Goal: Task Accomplishment & Management: Complete application form

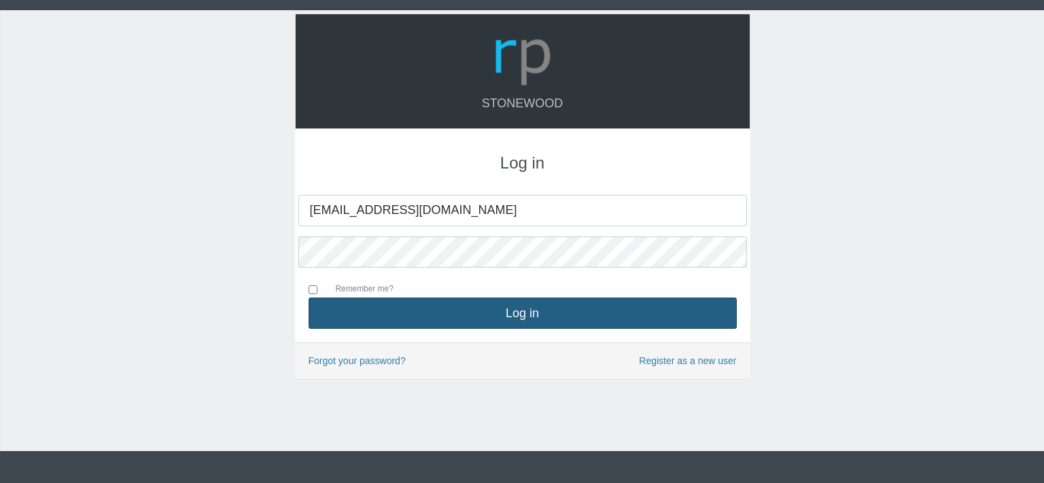
type input "[EMAIL_ADDRESS][DOMAIN_NAME]"
click at [534, 312] on button "Log in" at bounding box center [522, 313] width 428 height 31
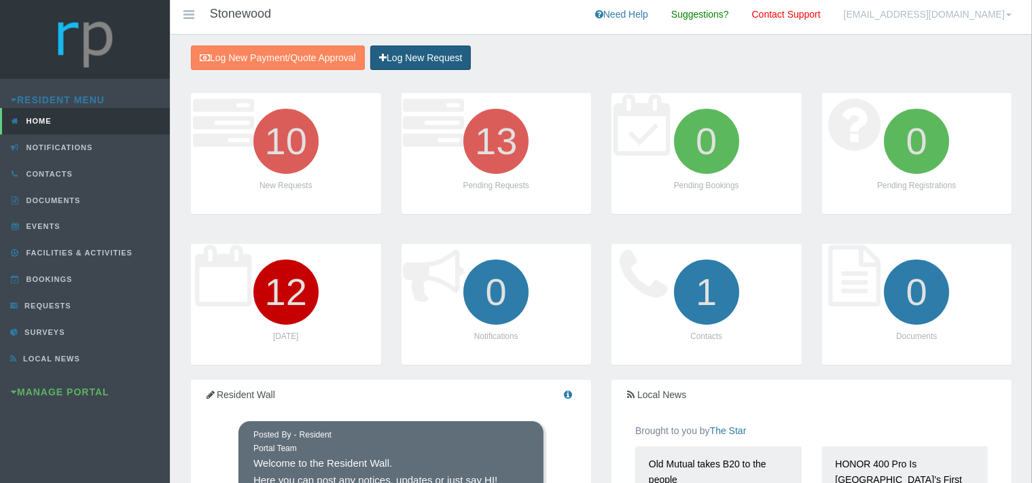
click at [440, 56] on link "Log New Request" at bounding box center [420, 58] width 101 height 25
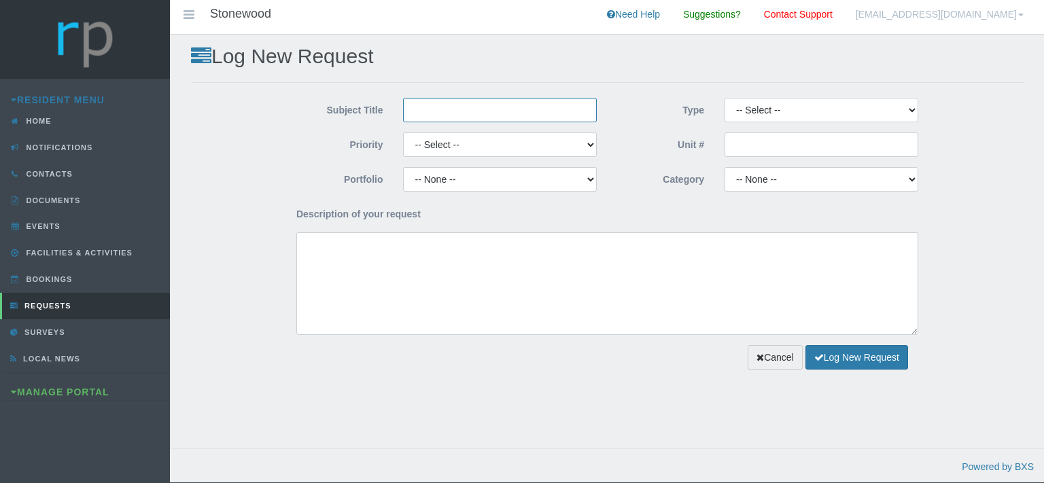
click at [431, 109] on input "Subject Title" at bounding box center [500, 110] width 194 height 24
type input "Mastefull Maintenance"
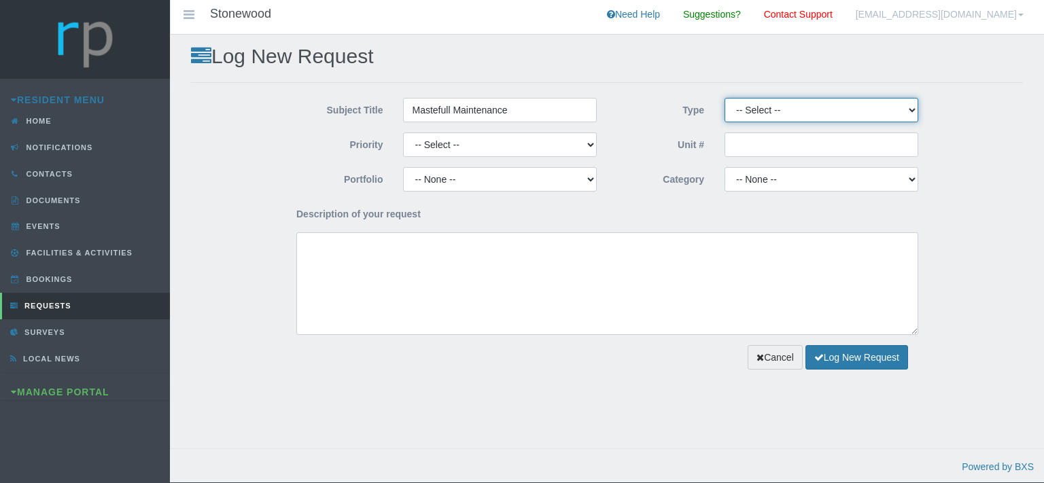
click at [724, 98] on select "-- Select -- Complaint Compliment Enquiry Request for maintenance Other (not li…" at bounding box center [821, 110] width 194 height 24
select select "PAYMENT"
click option "Payment Approval" at bounding box center [0, 0] width 0 height 0
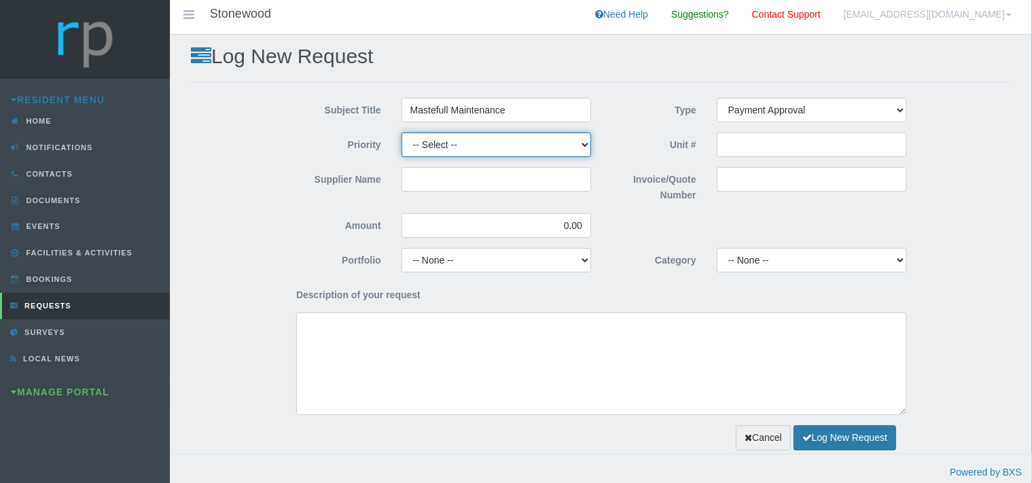
click at [402, 132] on select "-- Select -- High Low Normal" at bounding box center [497, 144] width 190 height 24
select select "MEDIUM"
click option "Normal" at bounding box center [0, 0] width 0 height 0
click at [436, 185] on input "Supplier Name" at bounding box center [497, 179] width 190 height 24
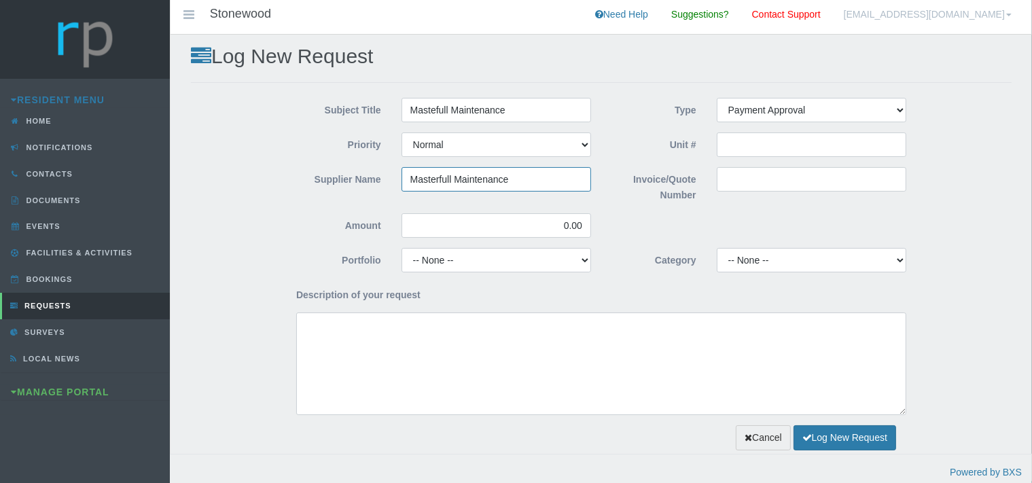
type input "Masterfull Maintenance"
click at [724, 176] on input "Invoice/Quote Number" at bounding box center [812, 179] width 190 height 24
paste input "QUO0032515"
type input "QUO0032515"
drag, startPoint x: 588, startPoint y: 224, endPoint x: 550, endPoint y: 224, distance: 38.0
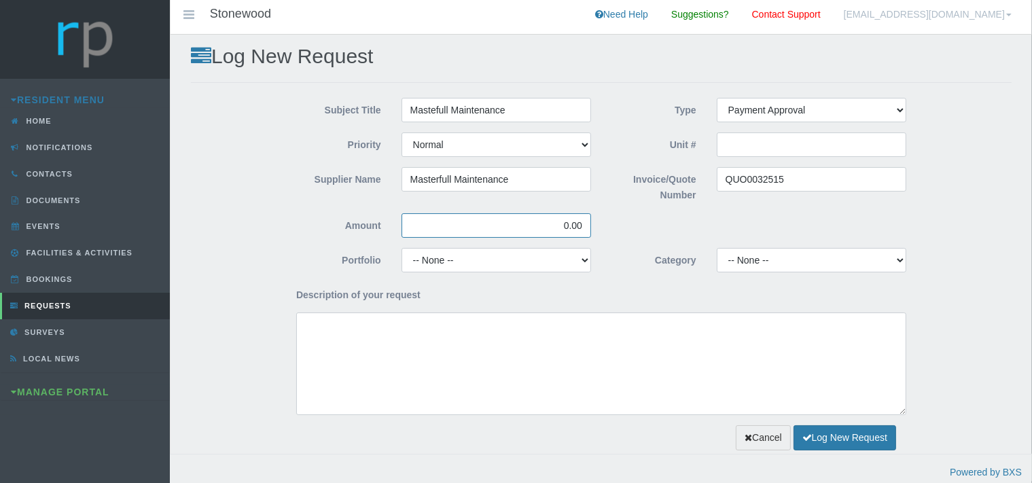
click at [550, 224] on input "0.00" at bounding box center [497, 225] width 190 height 24
type input "182,195.88"
click at [402, 248] on select "-- None -- Chairperson Communication Estate Manager Finance Gardens Maintenance…" at bounding box center [497, 260] width 190 height 24
select select "FINANCE"
click option "Finance" at bounding box center [0, 0] width 0 height 0
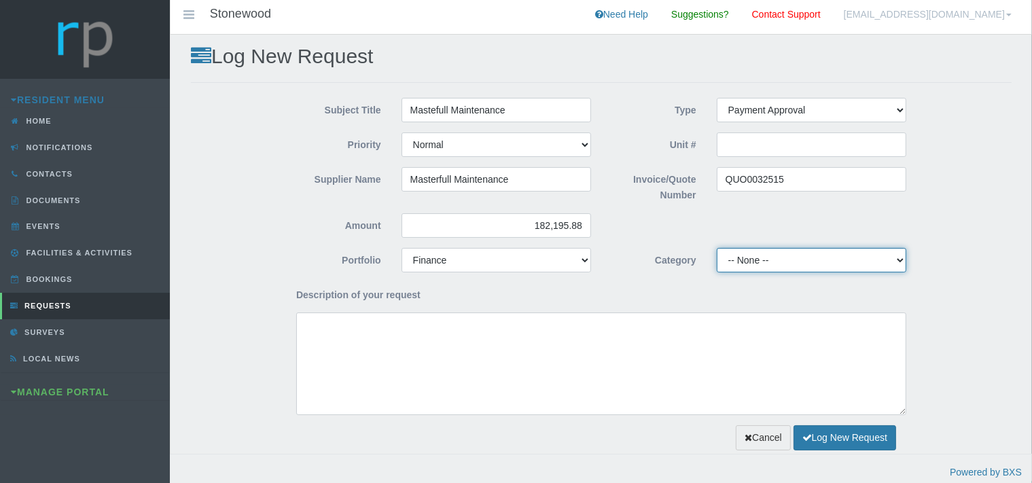
click at [717, 248] on select "-- None -- 10 YMP - Borehole 10 YMP - Fire Equipment 10 YMP - Garden upgrades 1…" at bounding box center [812, 260] width 190 height 24
select select "b9fb2f94-51d1-4928-ad57-bccca68532b4"
click option "10 YMP Building Repairs - Garden & Geyser Gates" at bounding box center [0, 0] width 0 height 0
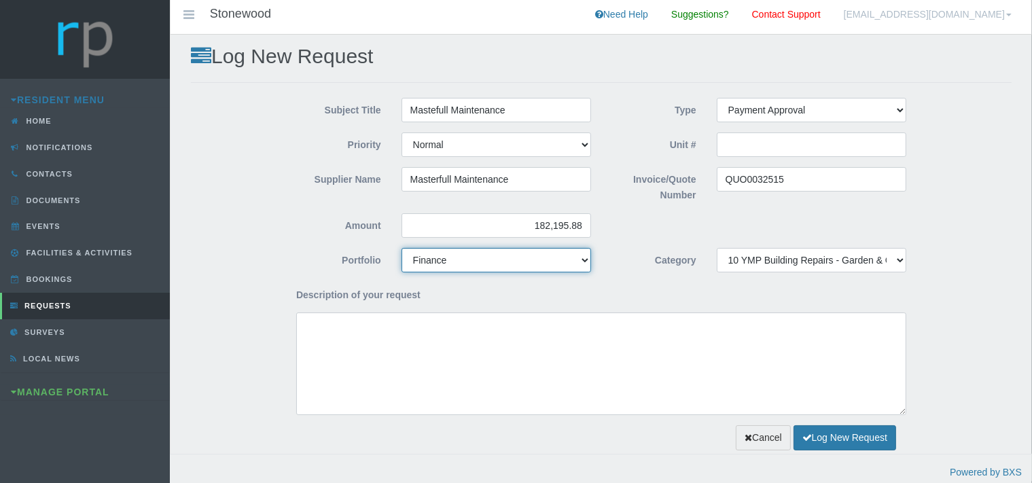
click at [402, 248] on select "-- None -- Chairperson Communication Estate Manager Finance Gardens Maintenance…" at bounding box center [497, 260] width 190 height 24
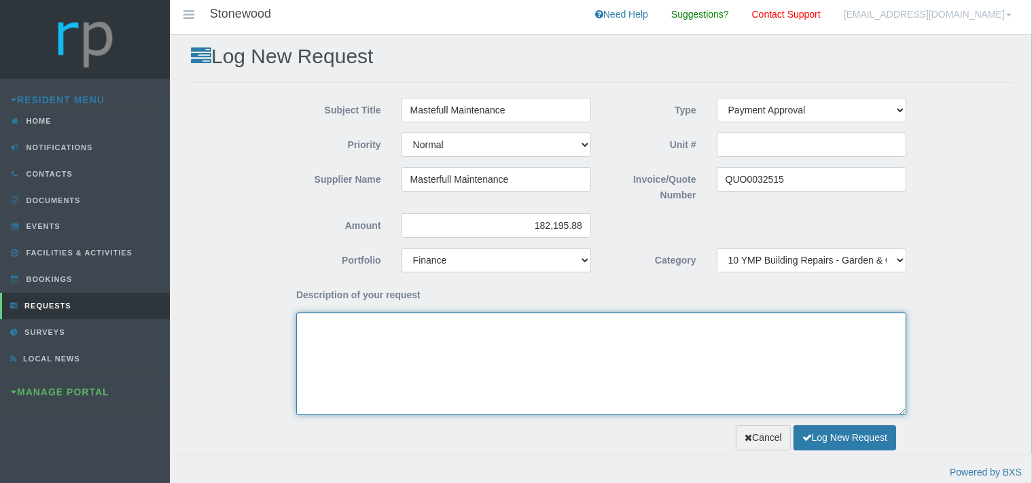
click at [381, 351] on textarea "Description of your request" at bounding box center [601, 364] width 610 height 103
click at [406, 342] on textarea "Dear Trustees, We kindly request your" at bounding box center [601, 364] width 610 height 103
click at [397, 347] on textarea "Dear Trustees, We kindly request your" at bounding box center [601, 364] width 610 height 103
click at [411, 336] on textarea "Dear Trustees, We kindly request your" at bounding box center [601, 364] width 610 height 103
click at [315, 344] on textarea "Dear Trustees," at bounding box center [601, 364] width 610 height 103
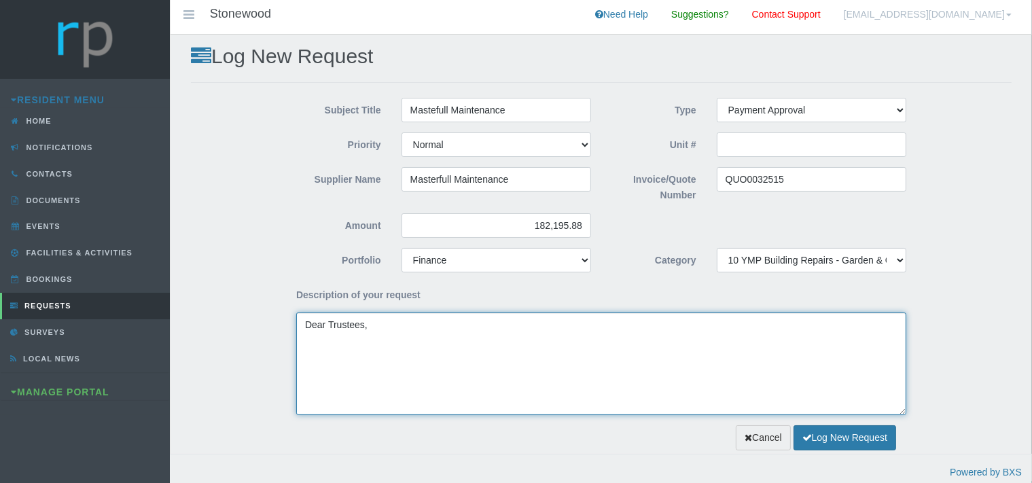
paste textarea "I enclose herewith quotes from MM regarding the replacement of the geyser doors…"
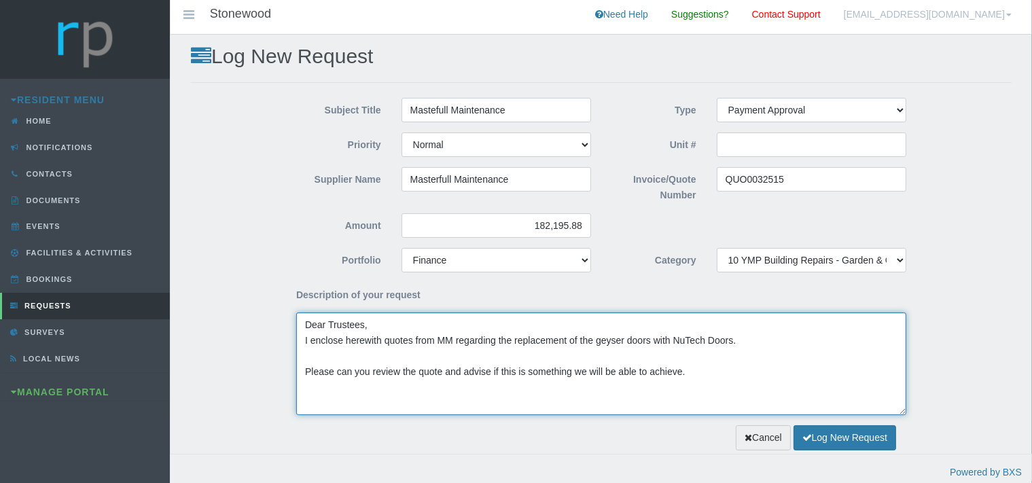
click at [311, 343] on textarea "Dear Trustees, I enclose herewith quotes from MM regarding the replacement of t…" at bounding box center [601, 364] width 610 height 103
click at [409, 341] on textarea "Dear Trustees, Enclose herewith quotes from MM regarding the replacement of the…" at bounding box center [601, 364] width 610 height 103
click at [486, 342] on textarea "Dear Trustees, Enclose herewith quote from MM regarding the replacement of the …" at bounding box center [601, 364] width 610 height 103
click at [556, 340] on textarea "Dear Trustees, Enclose herewith quote from MM for the replacement of the geyser…" at bounding box center [601, 364] width 610 height 103
click at [306, 368] on textarea "Dear Trustees, Enclose herewith quote from MM for the replacement of 40 geyser …" at bounding box center [601, 364] width 610 height 103
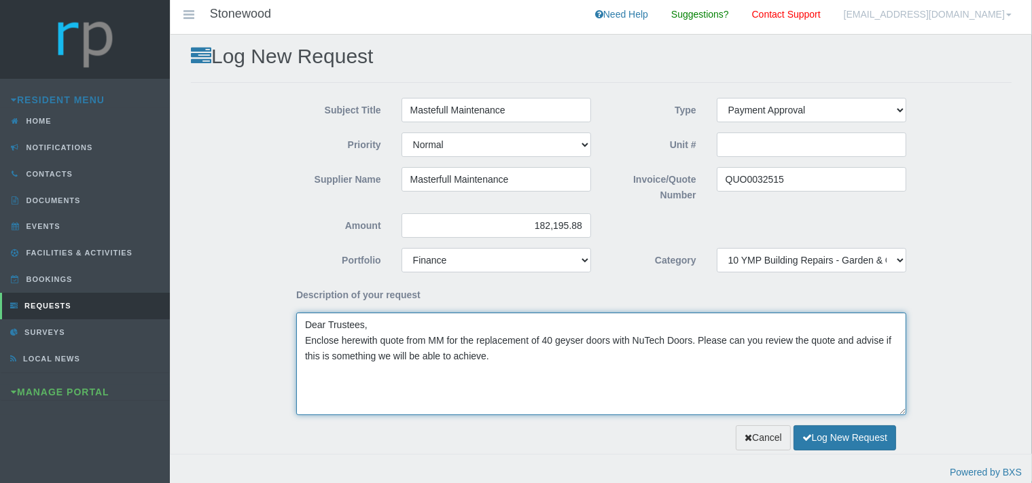
click at [852, 341] on textarea "Dear Trustees, Enclose herewith quote from MM for the replacement of 40 geyser …" at bounding box center [601, 364] width 610 height 103
click at [767, 344] on textarea "Dear Trustees, Enclose herewith quote from MM for the replacement of 40 geyser …" at bounding box center [601, 364] width 610 height 103
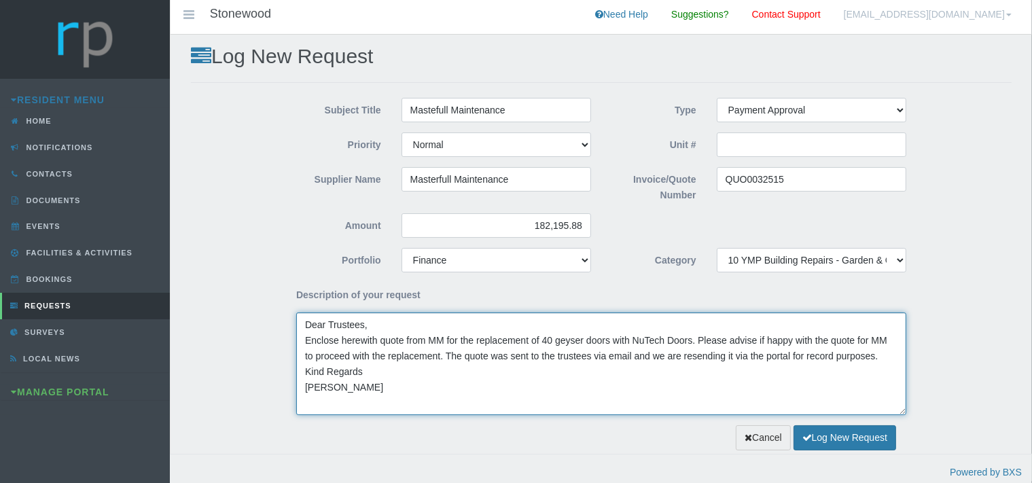
drag, startPoint x: 697, startPoint y: 341, endPoint x: 436, endPoint y: 359, distance: 261.6
click at [436, 359] on textarea "Dear Trustees, Enclose herewith quote from MM for the replacement of 40 geyser …" at bounding box center [601, 364] width 610 height 103
click at [560, 355] on textarea "Dear Trustees, Enclose herewith quote from MM for the replacement of 40 geyser …" at bounding box center [601, 364] width 610 height 103
paste textarea "Please advise if happy with the quote for MM to proceed with the replacement."
type textarea "Dear Trustees, Enclose herewith quote from MM for the replacement of 40 geyser …"
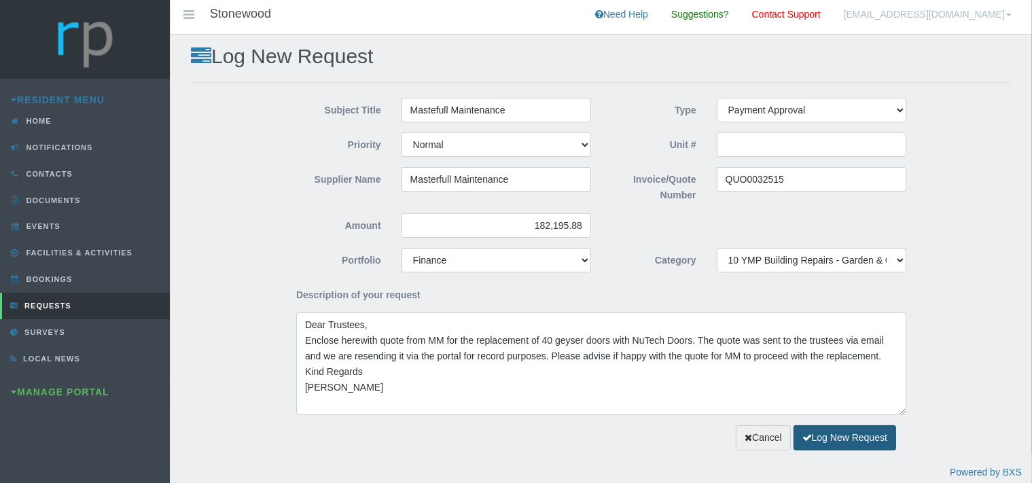
click at [819, 436] on button "Log New Request" at bounding box center [845, 437] width 103 height 25
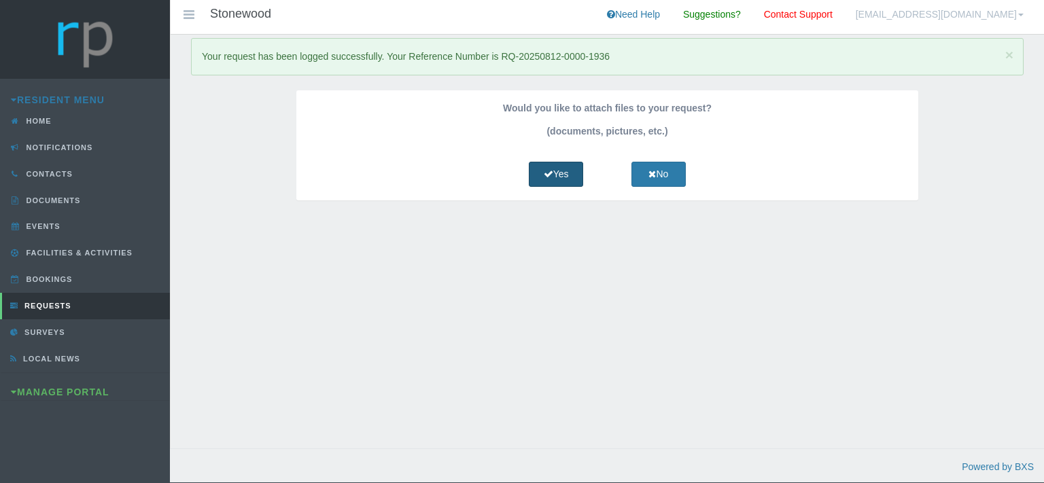
click at [548, 169] on link "Yes" at bounding box center [556, 174] width 54 height 25
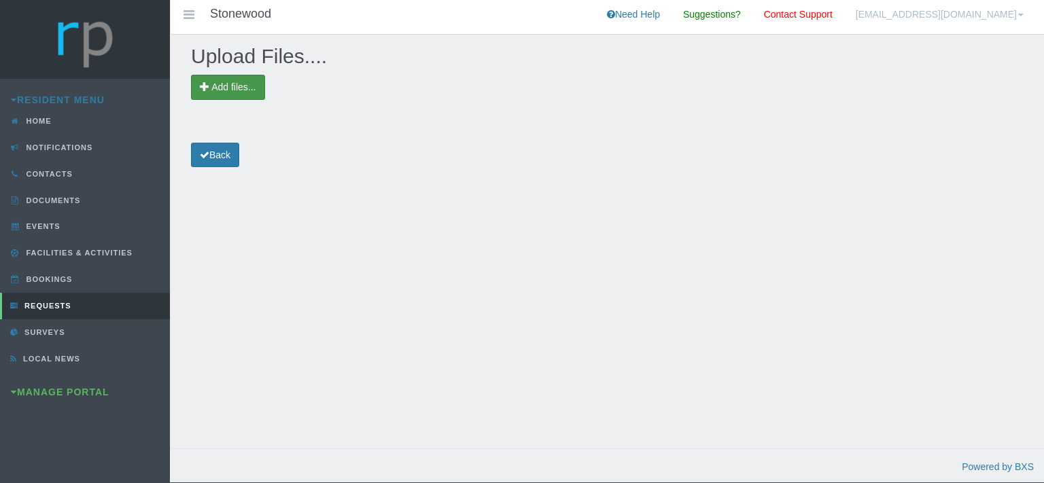
click at [248, 84] on span "Add files..." at bounding box center [233, 87] width 44 height 11
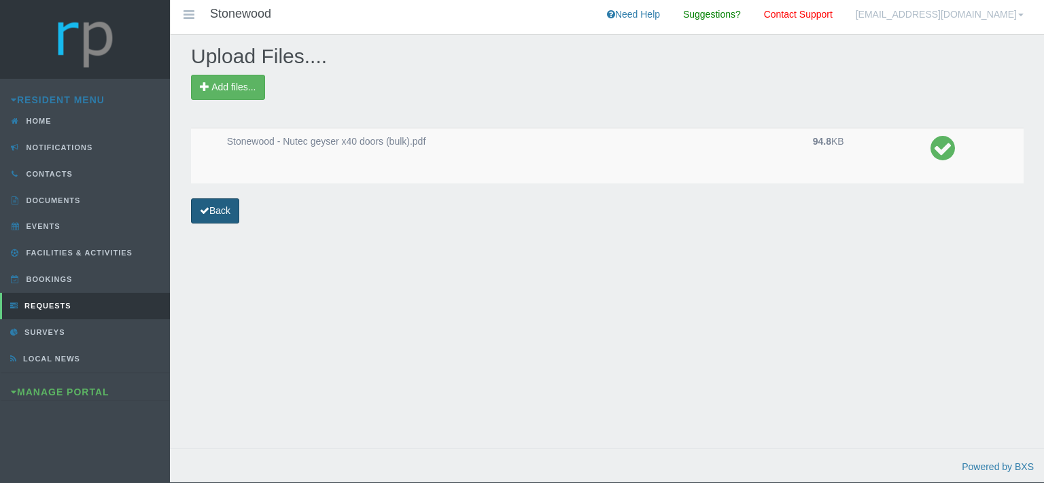
click at [217, 205] on link "Back" at bounding box center [215, 210] width 48 height 25
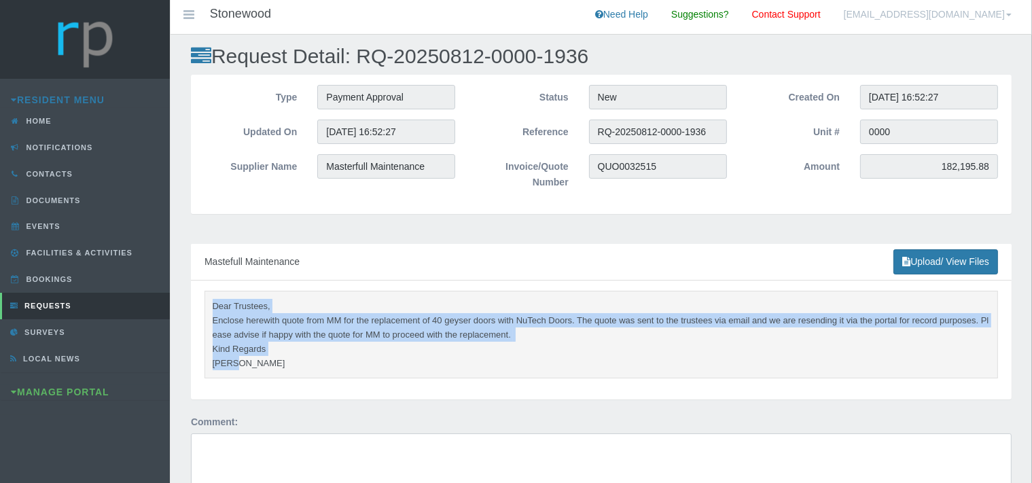
drag, startPoint x: 213, startPoint y: 302, endPoint x: 268, endPoint y: 361, distance: 80.8
click at [268, 361] on pre "Dear Trustees, Enclose herewith quote from MM for the replacement of 40 geyser …" at bounding box center [602, 335] width 794 height 88
copy pre "Dear Trustees, Enclose herewith quote from MM for the replacement of 40 geyser …"
click at [59, 119] on link "Home" at bounding box center [85, 121] width 170 height 26
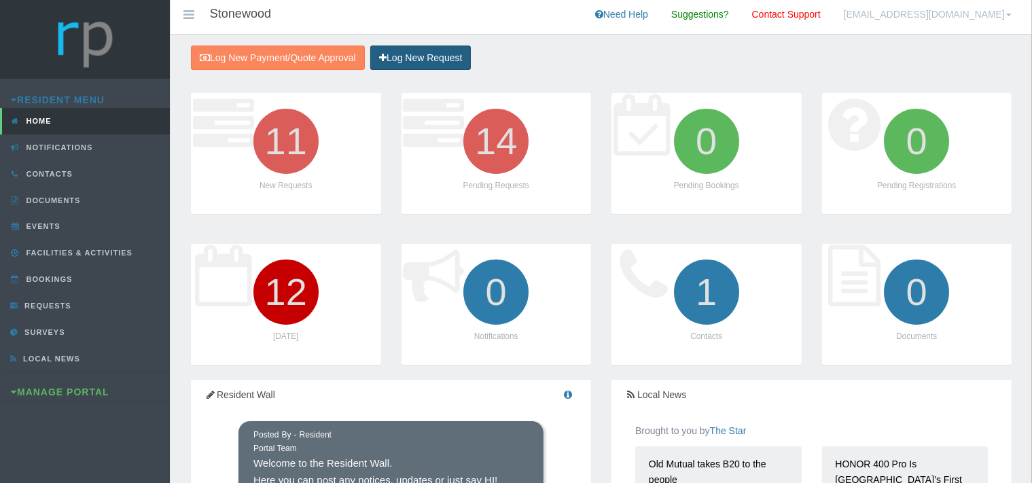
click at [425, 56] on link "Log New Request" at bounding box center [420, 58] width 101 height 25
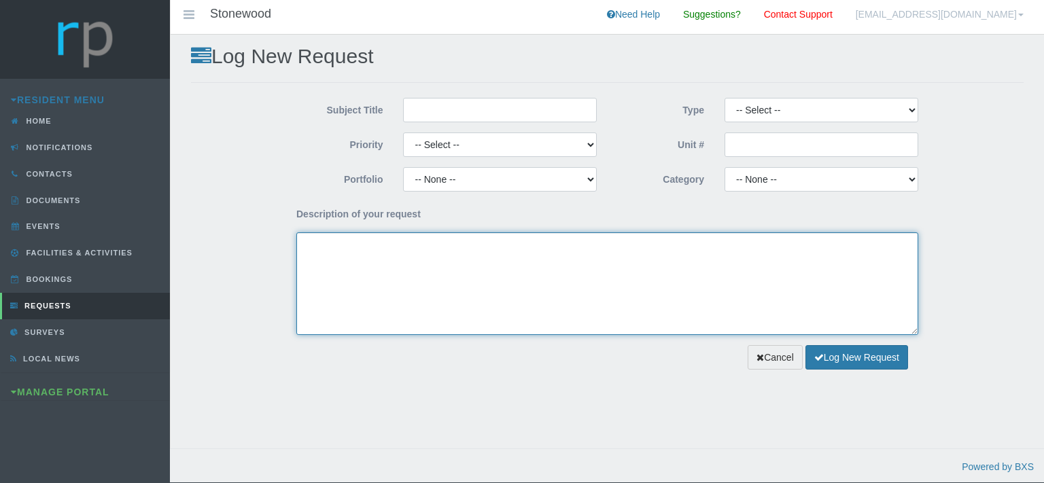
click at [368, 253] on textarea "Description of your request" at bounding box center [607, 283] width 622 height 103
paste textarea "Dear Trustees, Enclose herewith quote from MM for the replacement of 40 geyser …"
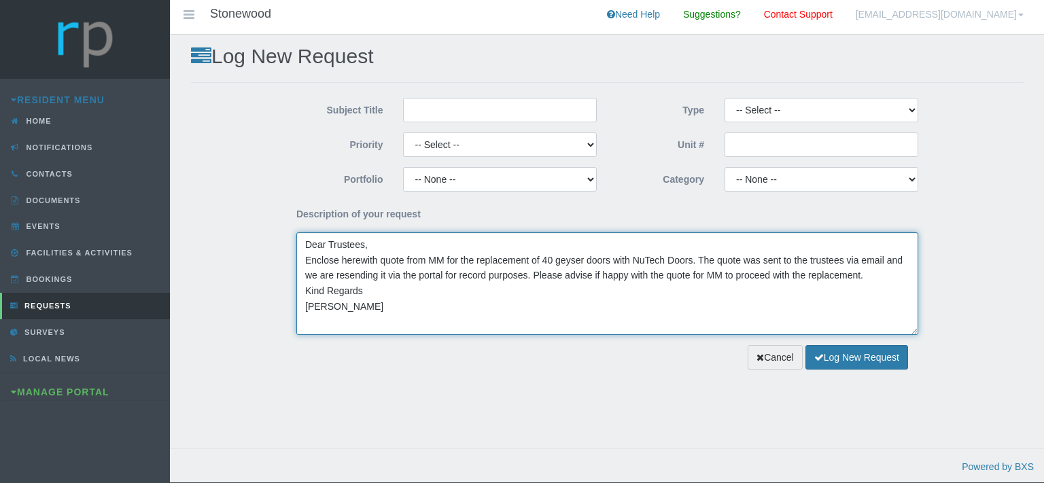
type textarea "Dear Trustees, Enclose herewith quote from MM for the replacement of 40 geyser …"
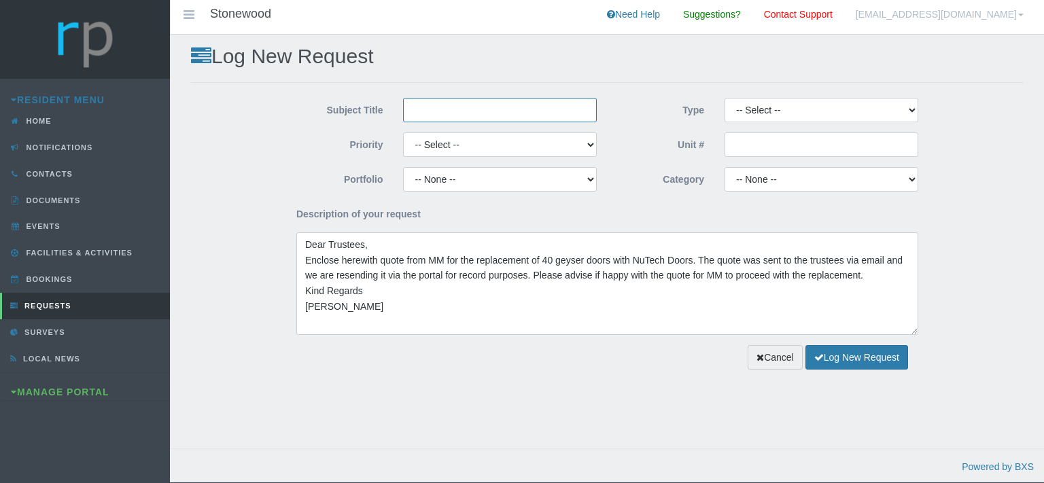
click at [450, 106] on input "Subject Title" at bounding box center [500, 110] width 194 height 24
type input "Mastefull Maintenance"
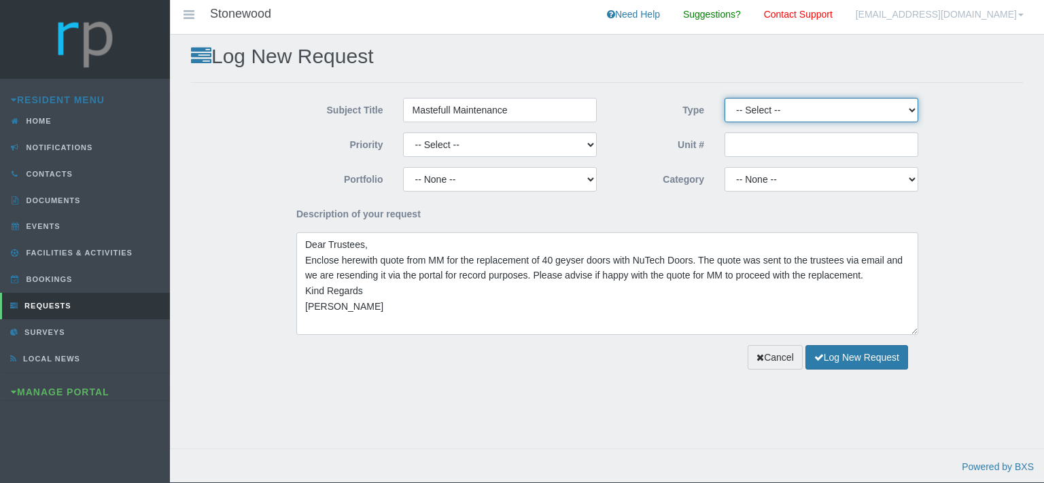
click at [724, 98] on select "-- Select -- Complaint Compliment Enquiry Request for maintenance Other (not li…" at bounding box center [821, 110] width 194 height 24
select select "QUOTE"
click option "Quote Approval" at bounding box center [0, 0] width 0 height 0
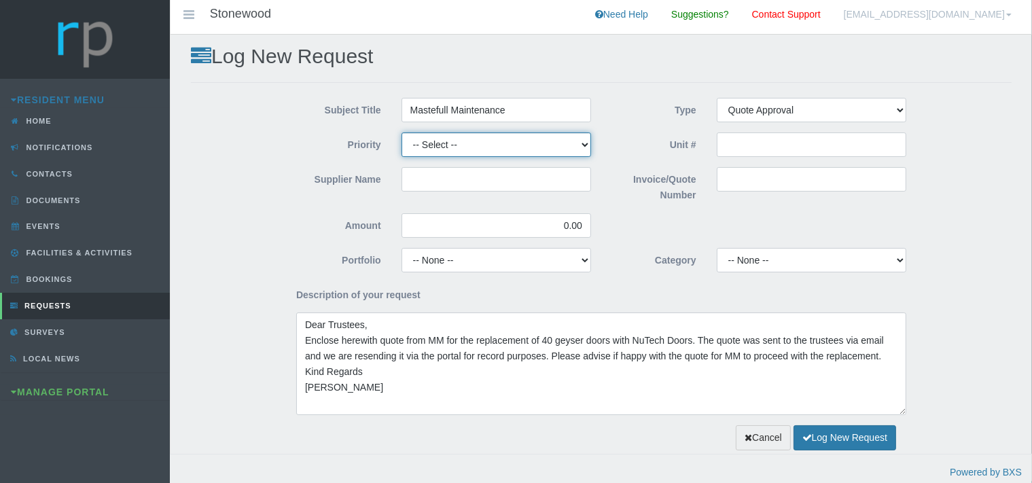
click at [402, 132] on select "-- Select -- High Low Normal" at bounding box center [497, 144] width 190 height 24
select select "MEDIUM"
click option "Normal" at bounding box center [0, 0] width 0 height 0
click at [726, 185] on input "Invoice/Quote Number" at bounding box center [812, 179] width 190 height 24
click at [739, 171] on input "Invoice/Quote Number" at bounding box center [812, 179] width 190 height 24
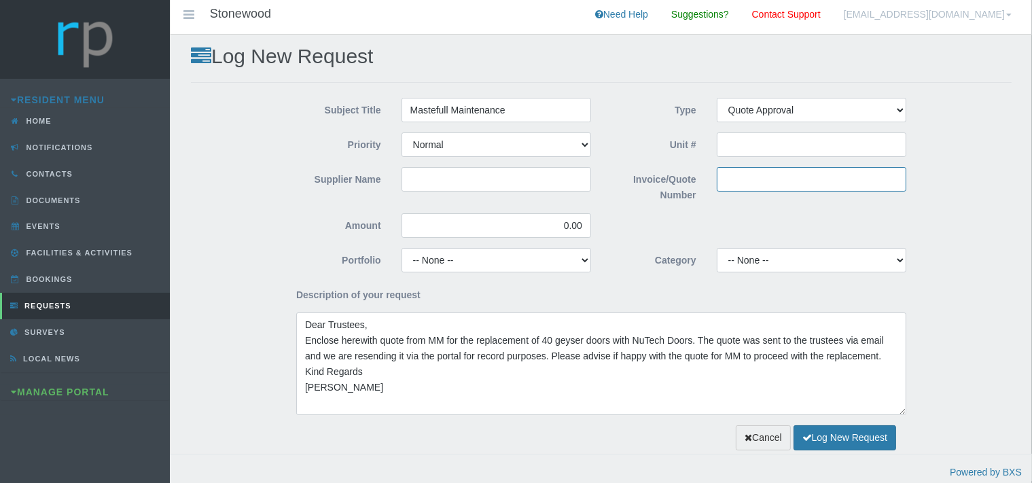
paste input "QUO0032271"
type input "QUO0032271"
click at [482, 180] on input "Supplier Name" at bounding box center [497, 179] width 190 height 24
type input "Masterfull Maintenance"
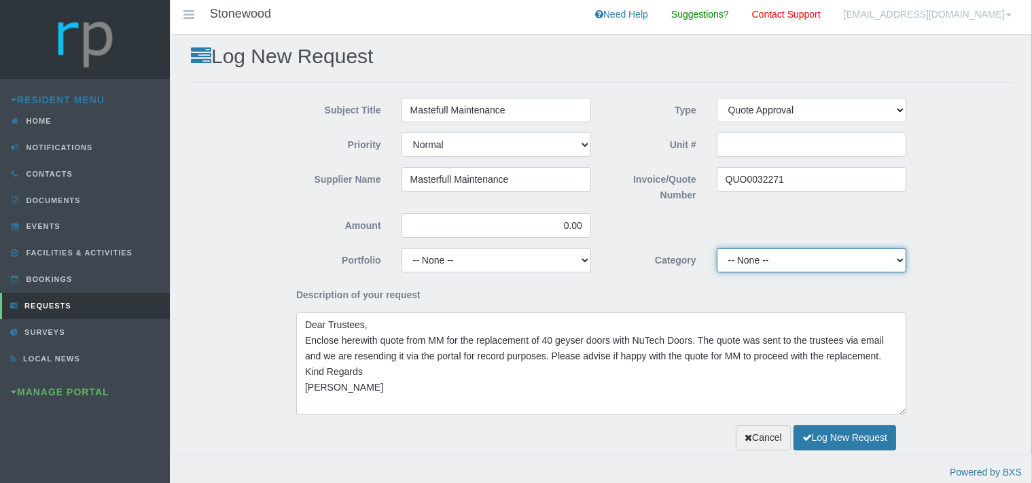
click at [717, 248] on select "-- None -- 10 YMP - Borehole 10 YMP - Fire Equipment 10 YMP - Garden upgrades 1…" at bounding box center [812, 260] width 190 height 24
select select "b9fb2f94-51d1-4928-ad57-bccca68532b4"
click option "10 YMP Building Repairs - Garden & Geyser Gates" at bounding box center [0, 0] width 0 height 0
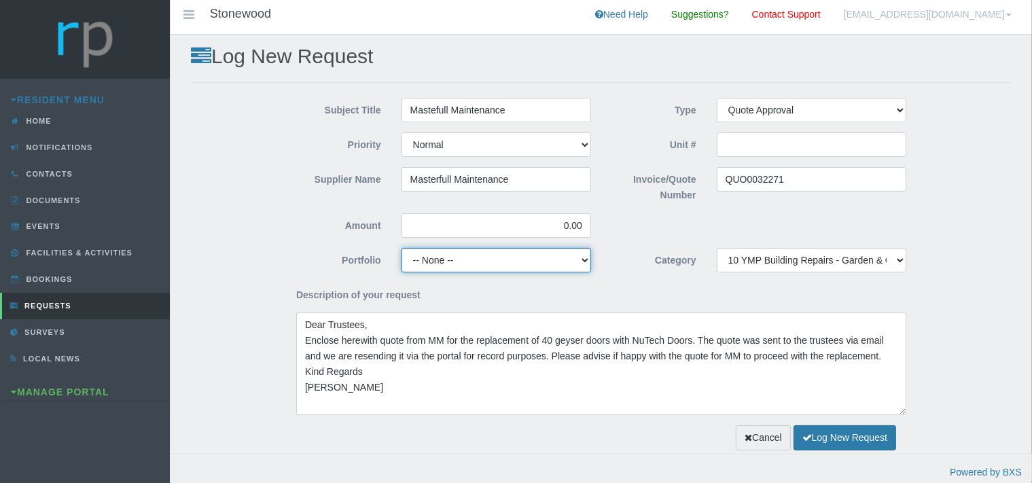
click at [402, 248] on select "-- None -- Chairperson Communication Estate Manager Finance Gardens Maintenance…" at bounding box center [497, 260] width 190 height 24
select select "FINANCE"
click option "Finance" at bounding box center [0, 0] width 0 height 0
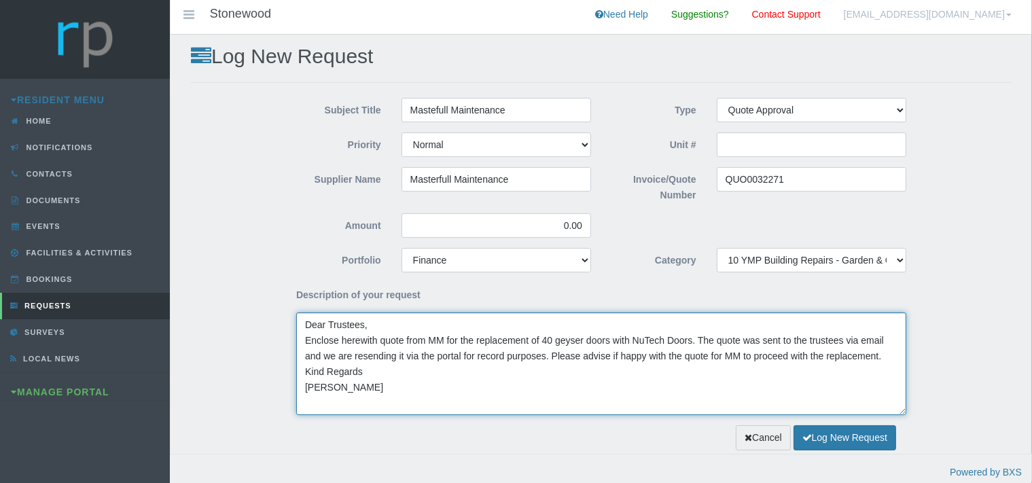
click at [338, 341] on textarea "Dear Trustees, Enclose herewith quote from MM for the replacement of 40 geyser …" at bounding box center [601, 364] width 610 height 103
click at [558, 341] on textarea "Dear Trustees, Enclosed herewith quote from MM for the replacement of 40 geyser…" at bounding box center [601, 364] width 610 height 103
click at [637, 341] on textarea "Dear Trustees, Enclosed herewith quote from MM for the replacement of a single …" at bounding box center [601, 364] width 610 height 103
type textarea "Dear Trustees, Enclosed herewith quote from MM for the replacement of a single …"
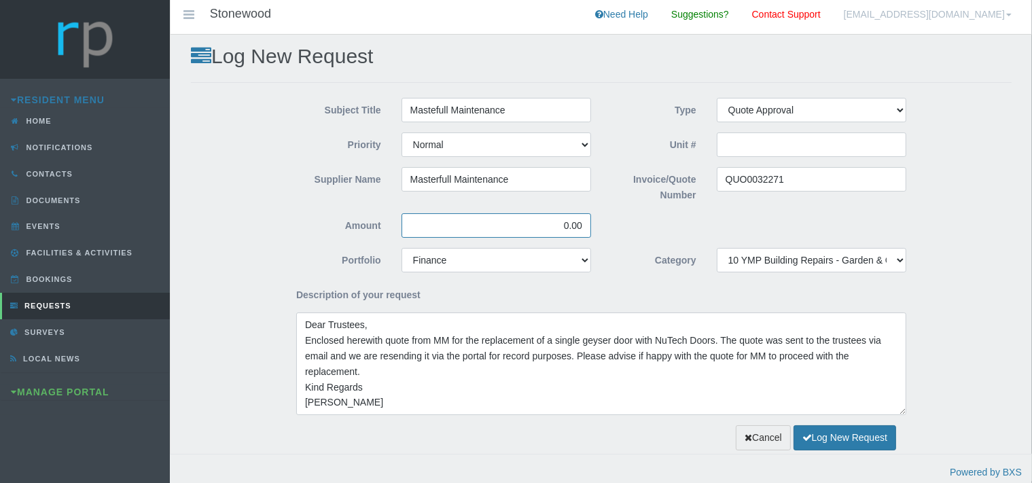
drag, startPoint x: 583, startPoint y: 227, endPoint x: 525, endPoint y: 225, distance: 57.8
click at [525, 225] on input "0.00" at bounding box center [497, 225] width 190 height 24
type input "5,491.66"
click at [828, 433] on button "Log New Request" at bounding box center [845, 437] width 103 height 25
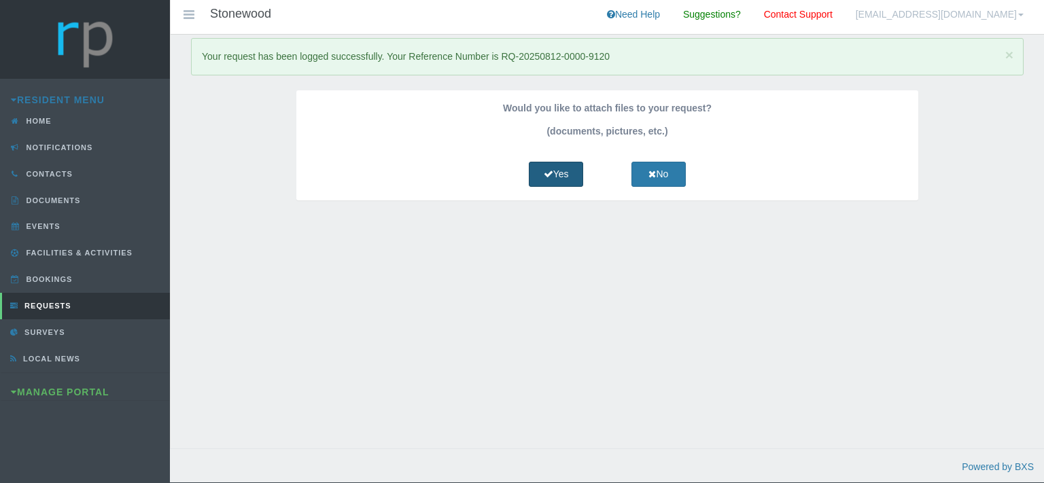
click at [559, 165] on link "Yes" at bounding box center [556, 174] width 54 height 25
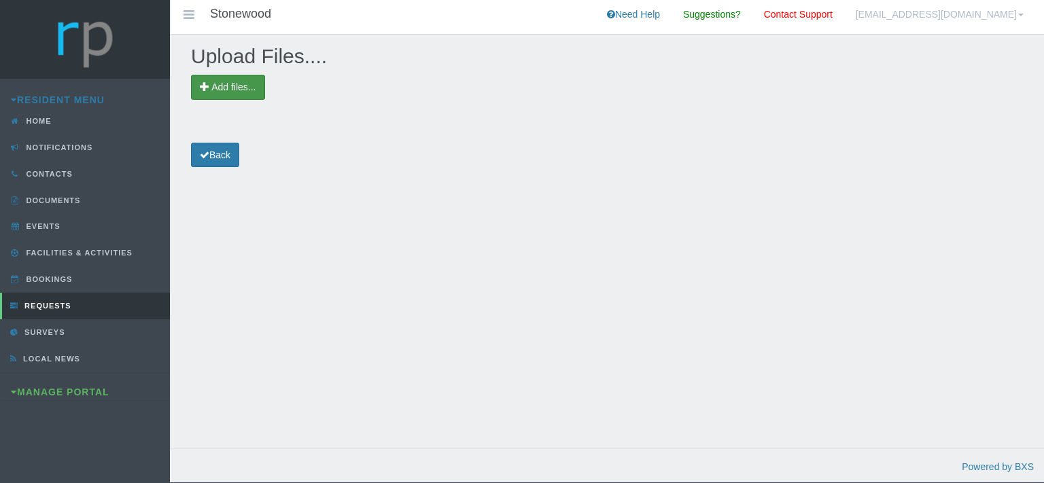
click at [232, 87] on span "Add files..." at bounding box center [233, 87] width 44 height 11
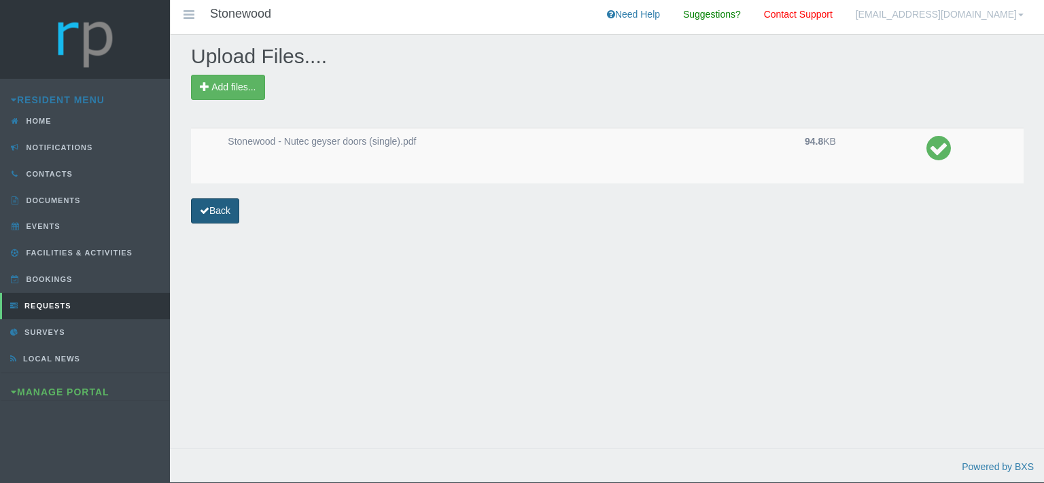
click at [225, 209] on link "Back" at bounding box center [215, 210] width 48 height 25
